Goal: Transaction & Acquisition: Download file/media

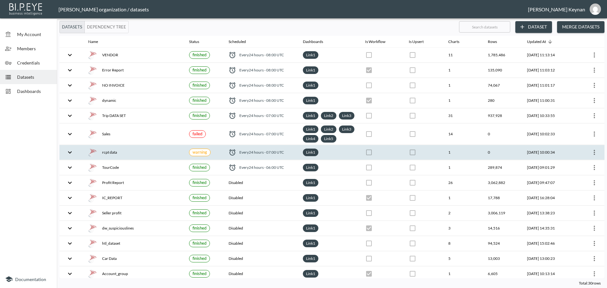
click at [594, 156] on icon "more" at bounding box center [595, 153] width 8 height 8
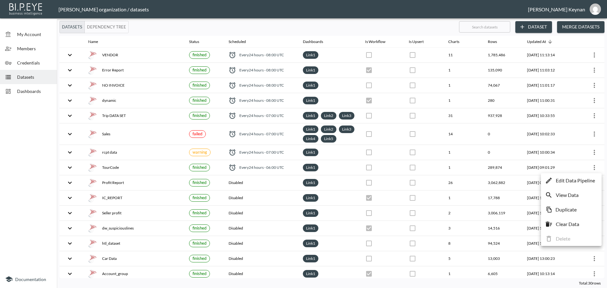
click at [586, 179] on p "Edit Data Pipeline" at bounding box center [575, 181] width 39 height 8
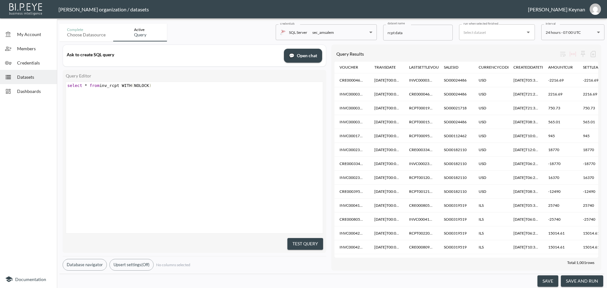
click at [588, 281] on button "save and run" at bounding box center [582, 281] width 42 height 12
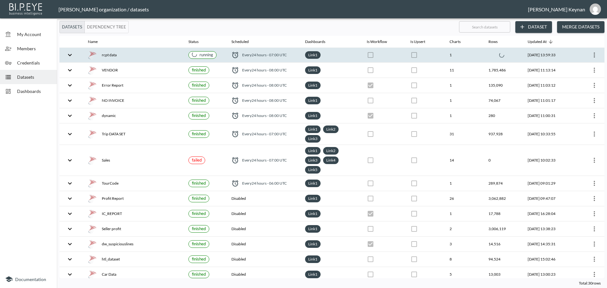
click at [205, 56] on div "running" at bounding box center [202, 55] width 21 height 6
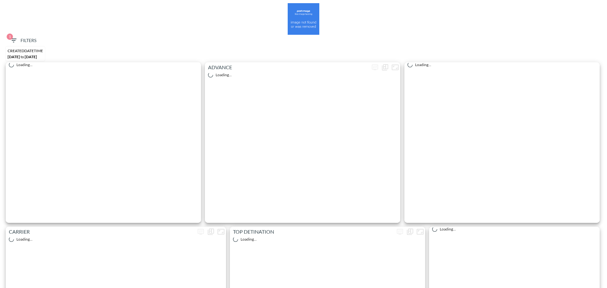
click at [24, 38] on span "1 Filters" at bounding box center [23, 41] width 27 height 8
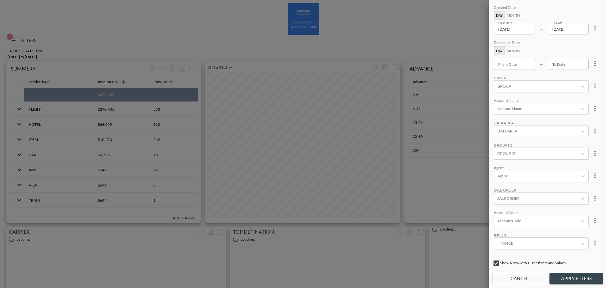
click at [532, 29] on input "[DATE]" at bounding box center [514, 29] width 41 height 11
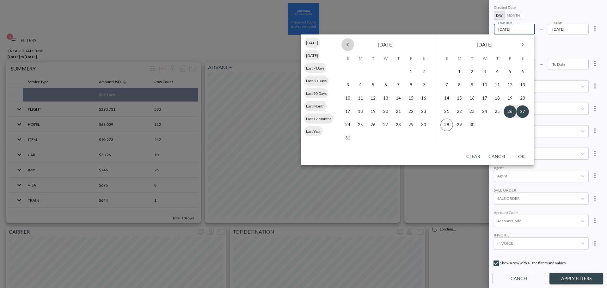
click at [349, 44] on icon "Previous month" at bounding box center [348, 45] width 8 height 8
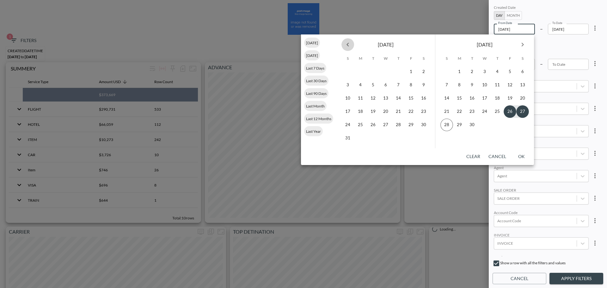
click at [349, 44] on icon "Previous month" at bounding box center [348, 45] width 8 height 8
click at [384, 72] on button "1" at bounding box center [385, 71] width 13 height 13
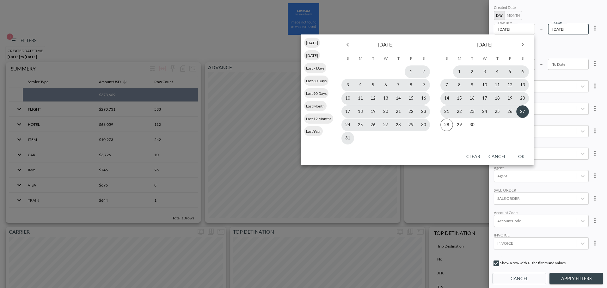
type input "[DATE]"
click at [522, 113] on button "27" at bounding box center [522, 111] width 13 height 13
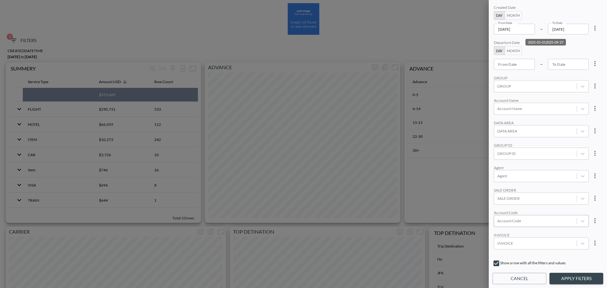
click at [539, 220] on div at bounding box center [535, 221] width 76 height 6
click at [499, 202] on input "AVVL" at bounding box center [498, 200] width 13 height 13
type input "AVVL"
click at [531, 165] on div "Created Date Day Month From Date [DATE] From Date – To Date [DATE] To Date Depa…" at bounding box center [548, 130] width 111 height 253
click at [592, 274] on button "Apply Filters" at bounding box center [577, 279] width 54 height 12
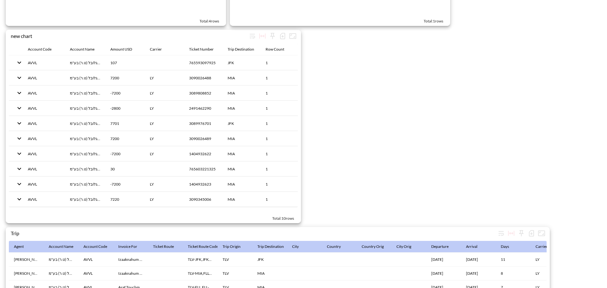
scroll to position [977, 0]
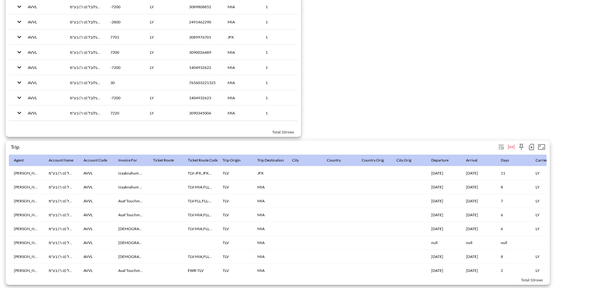
click at [531, 146] on icon "button" at bounding box center [531, 147] width 3 height 3
click at [481, 157] on li "Download CSV ( 10 Rows )" at bounding box center [499, 156] width 74 height 11
